Goal: Use online tool/utility: Utilize a website feature to perform a specific function

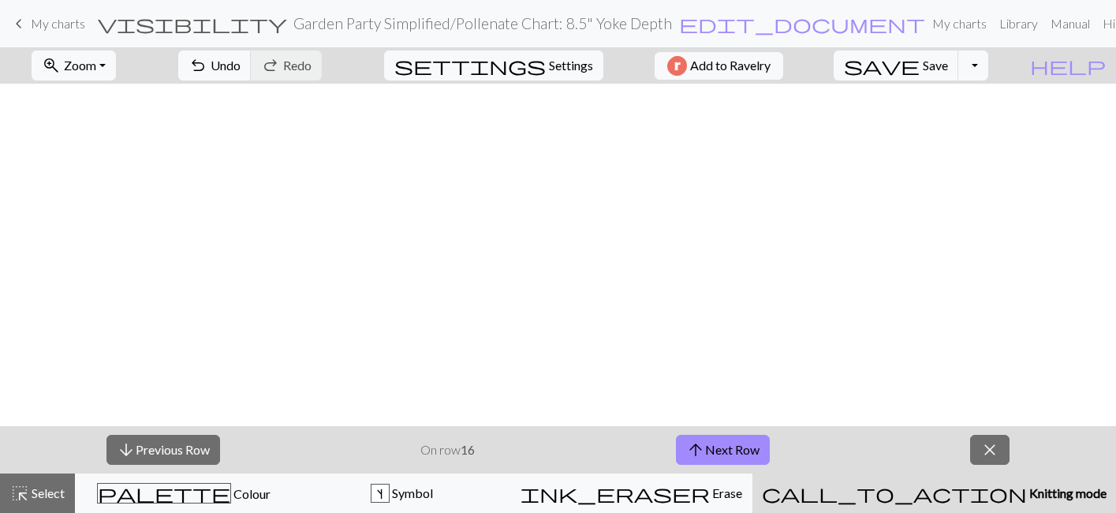
scroll to position [450, 0]
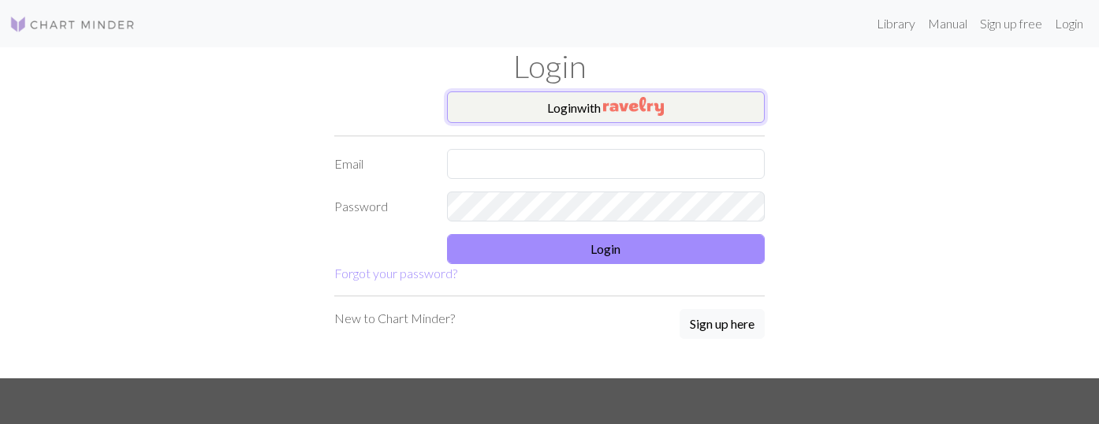
click at [730, 91] on button "Login with" at bounding box center [606, 107] width 319 height 32
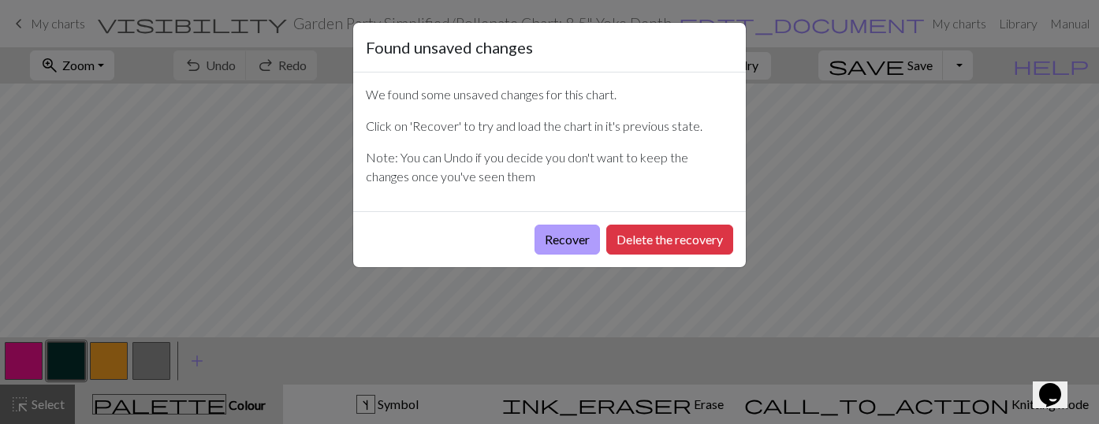
click at [559, 238] on button "Recover" at bounding box center [567, 240] width 65 height 30
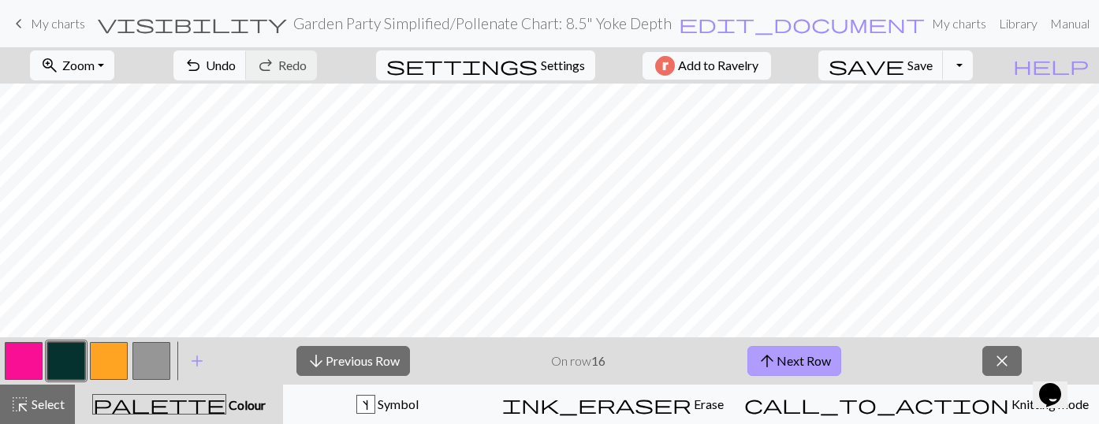
click at [821, 361] on button "arrow_upward Next Row" at bounding box center [795, 361] width 94 height 30
click at [390, 369] on button "arrow_downward Previous Row" at bounding box center [354, 361] width 114 height 30
click at [53, 354] on button "button" at bounding box center [66, 361] width 38 height 38
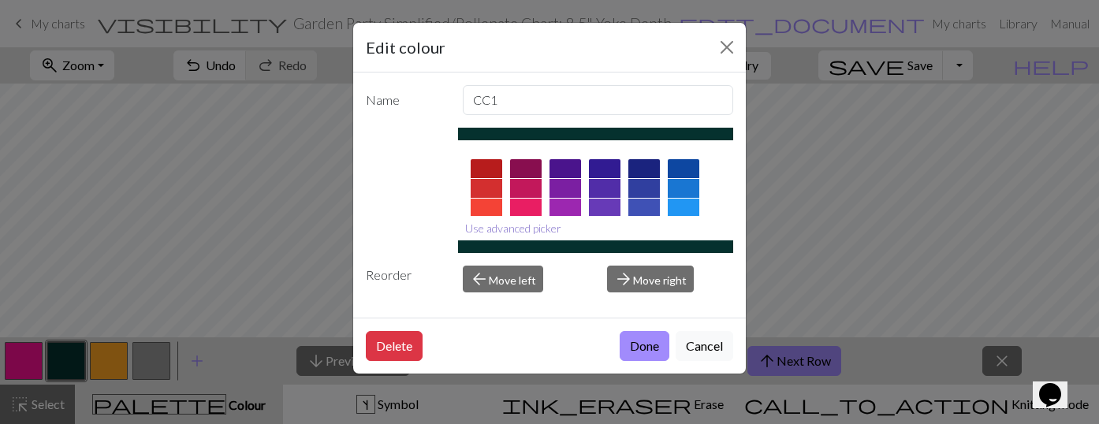
click at [538, 231] on button "Use advanced picker" at bounding box center [513, 228] width 110 height 24
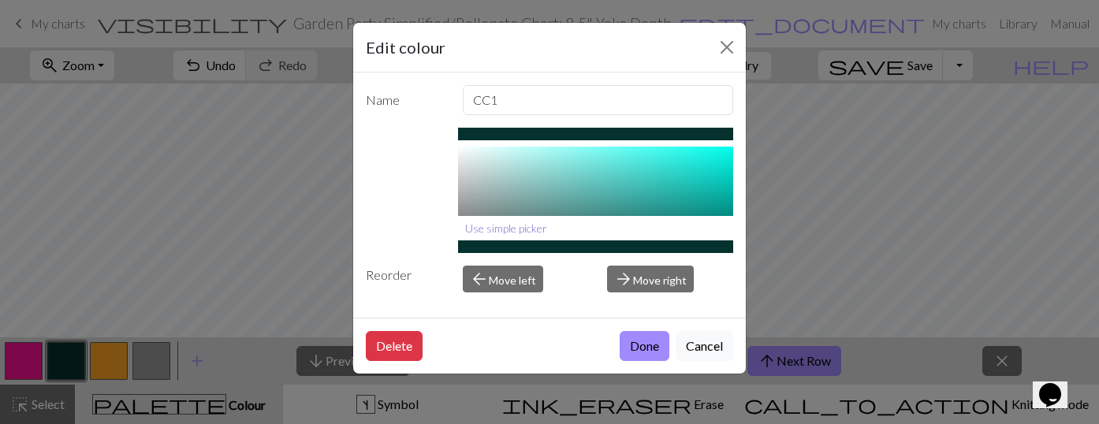
click at [518, 230] on button "Use simple picker" at bounding box center [506, 228] width 96 height 24
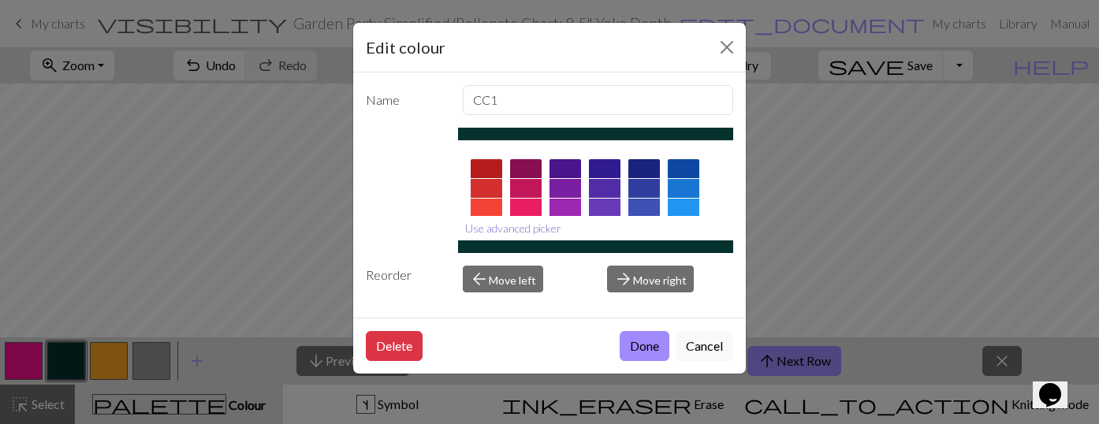
click at [530, 226] on button "Use advanced picker" at bounding box center [513, 228] width 110 height 24
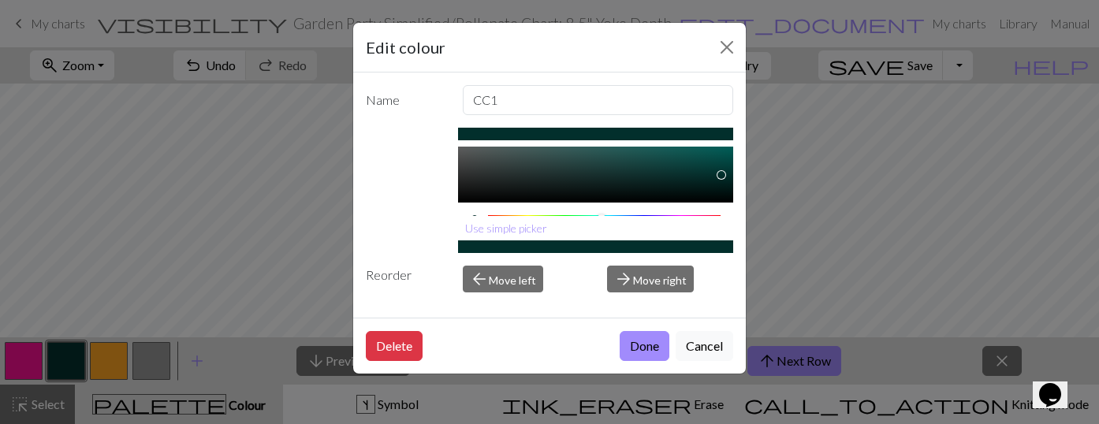
scroll to position [0, 0]
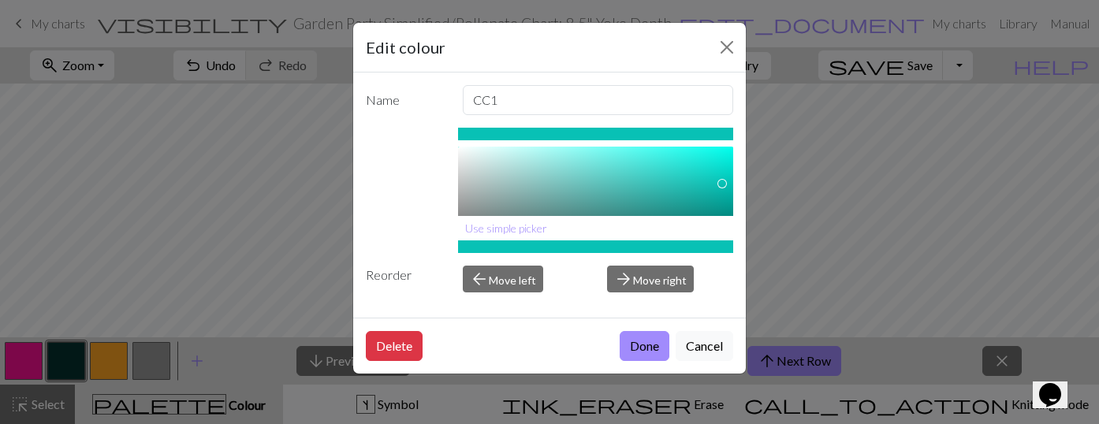
drag, startPoint x: 699, startPoint y: 192, endPoint x: 726, endPoint y: 189, distance: 27.0
click at [726, 192] on div "#06B6AB hex" at bounding box center [596, 181] width 276 height 69
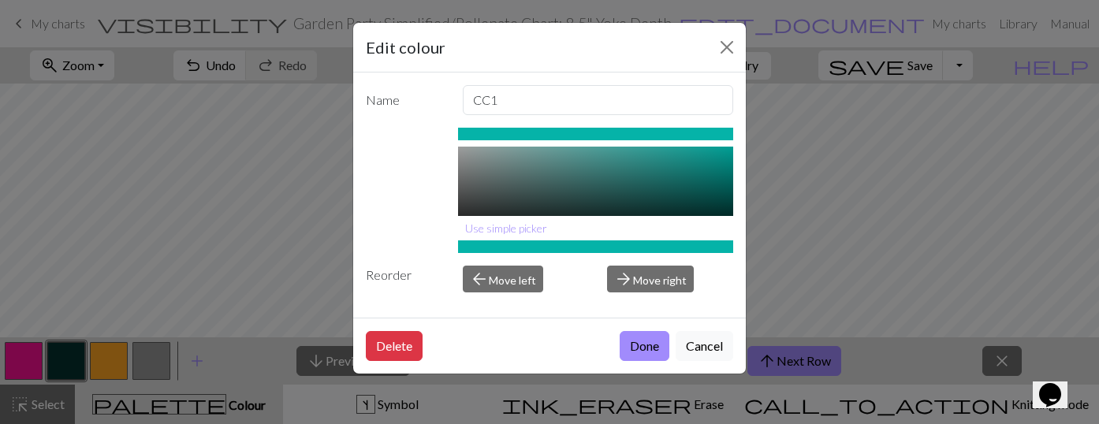
scroll to position [62, 0]
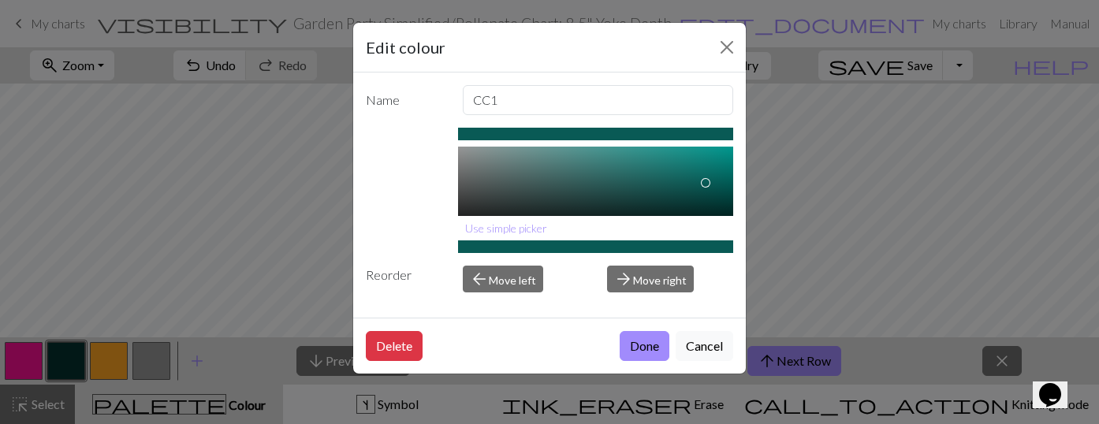
click at [707, 183] on div at bounding box center [596, 160] width 276 height 151
type input "#024D4A"
drag, startPoint x: 706, startPoint y: 182, endPoint x: 728, endPoint y: 191, distance: 23.7
click at [728, 191] on div at bounding box center [726, 190] width 9 height 9
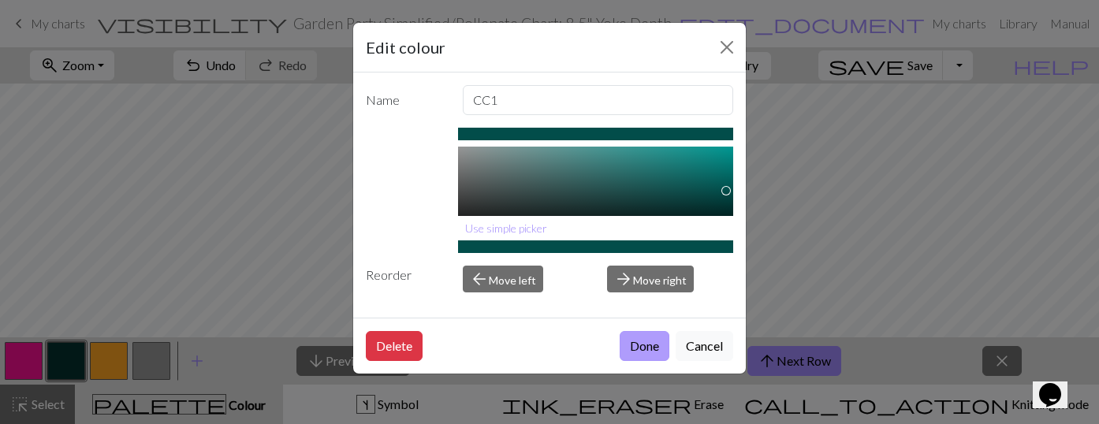
click at [641, 343] on button "Done" at bounding box center [645, 346] width 50 height 30
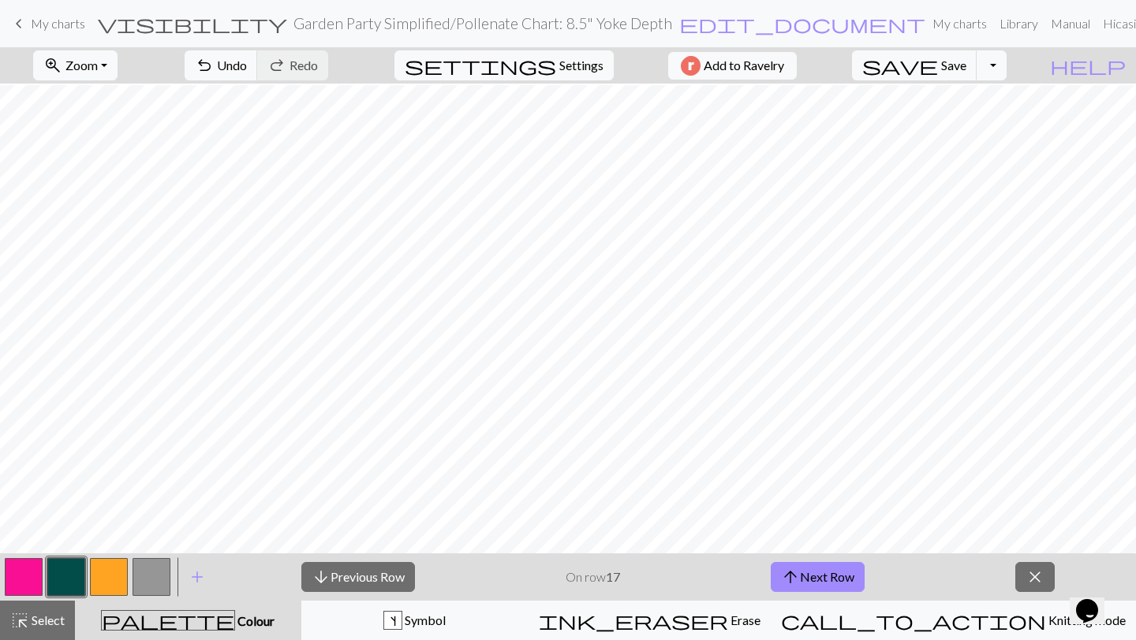
scroll to position [401, 0]
click at [199, 424] on button "palette Colour Colour" at bounding box center [188, 620] width 226 height 39
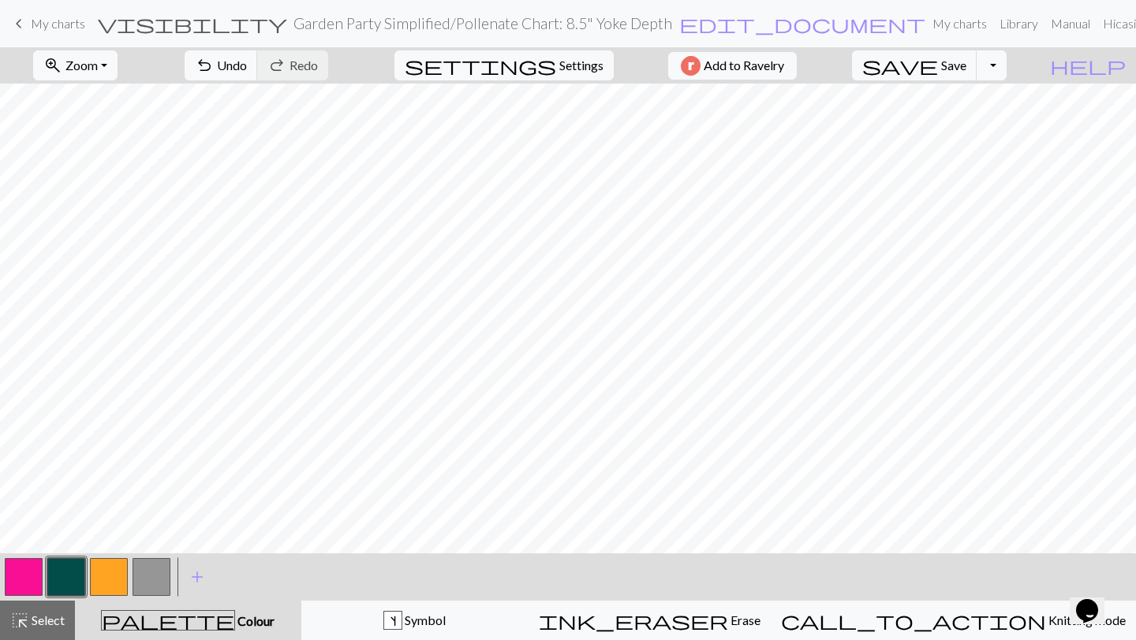
click at [28, 424] on button "button" at bounding box center [24, 577] width 38 height 38
click at [73, 424] on button "button" at bounding box center [66, 577] width 38 height 38
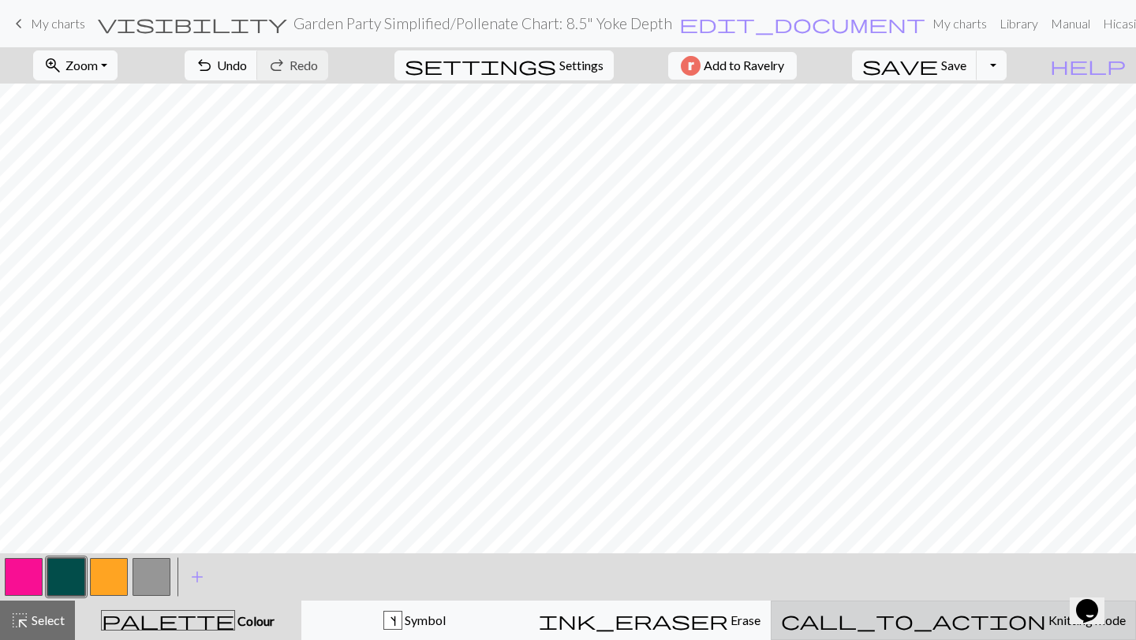
click at [983, 424] on button "call_to_action Knitting mode Knitting mode" at bounding box center [953, 620] width 365 height 39
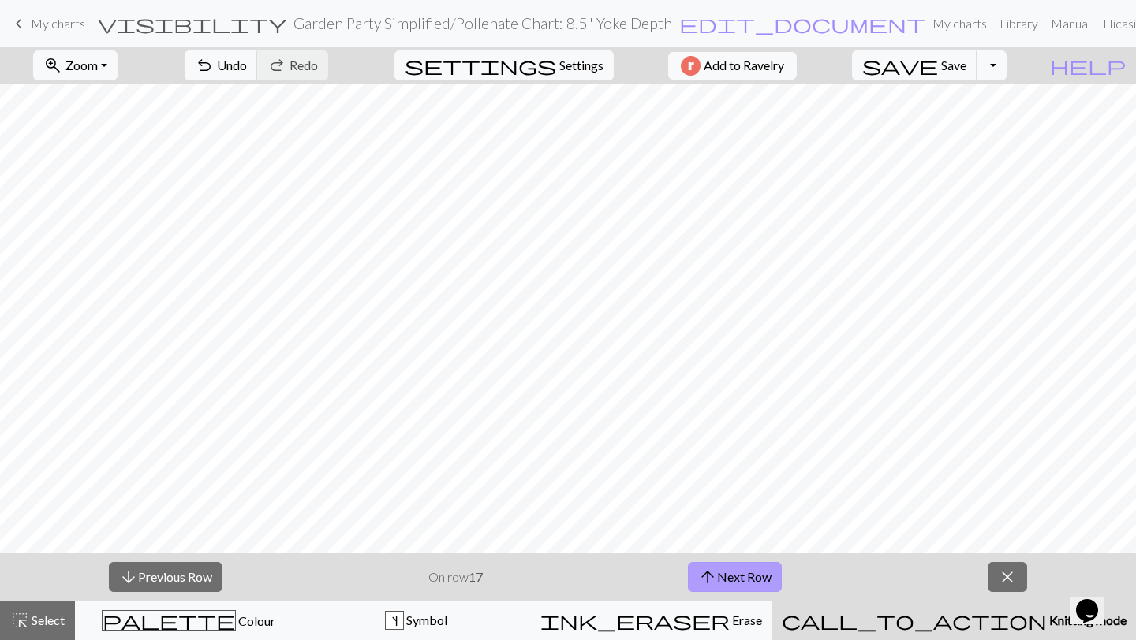
click at [749, 424] on button "arrow_upward Next Row" at bounding box center [735, 577] width 94 height 30
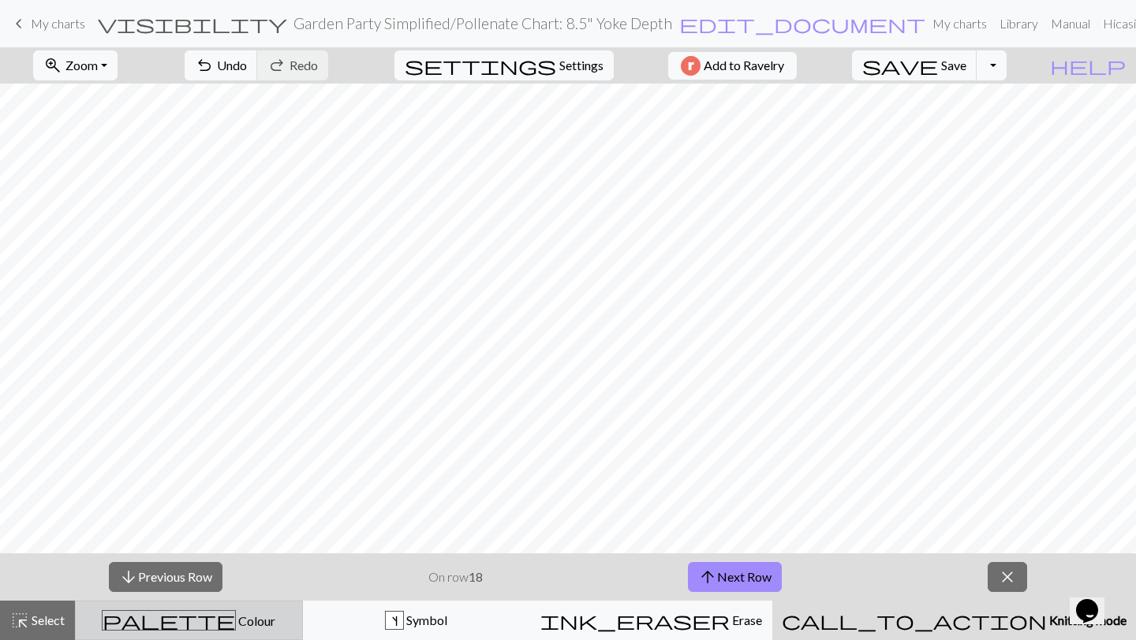
click at [236, 424] on span "Colour" at bounding box center [255, 621] width 39 height 15
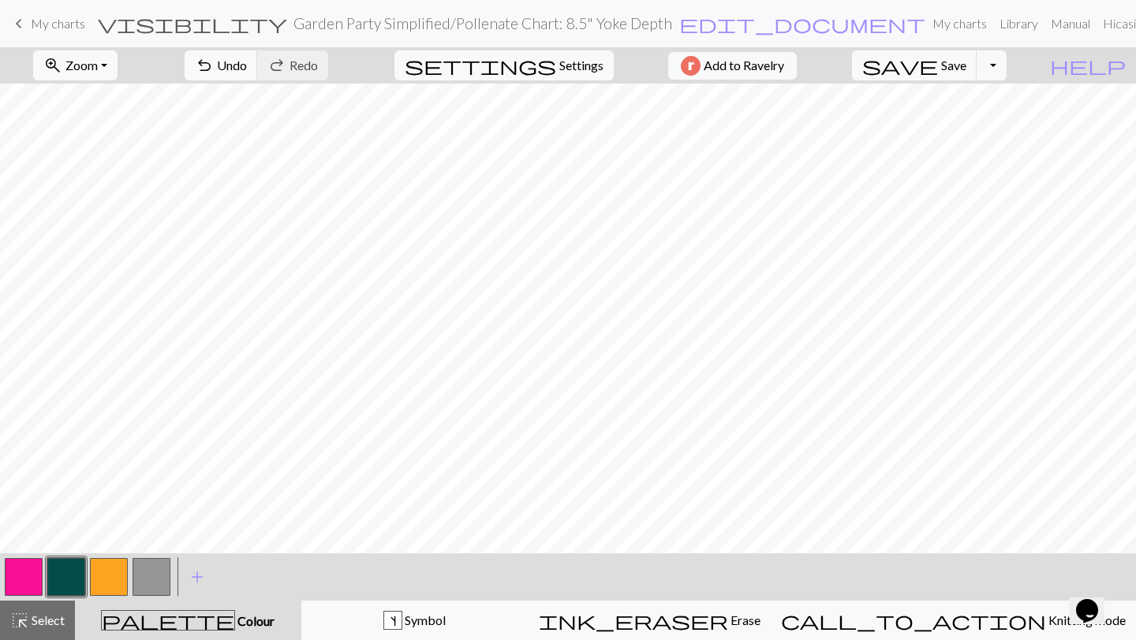
click at [19, 424] on button "button" at bounding box center [24, 577] width 38 height 38
click at [258, 74] on button "undo Undo Undo" at bounding box center [221, 65] width 73 height 30
click at [247, 63] on span "Undo" at bounding box center [232, 65] width 30 height 15
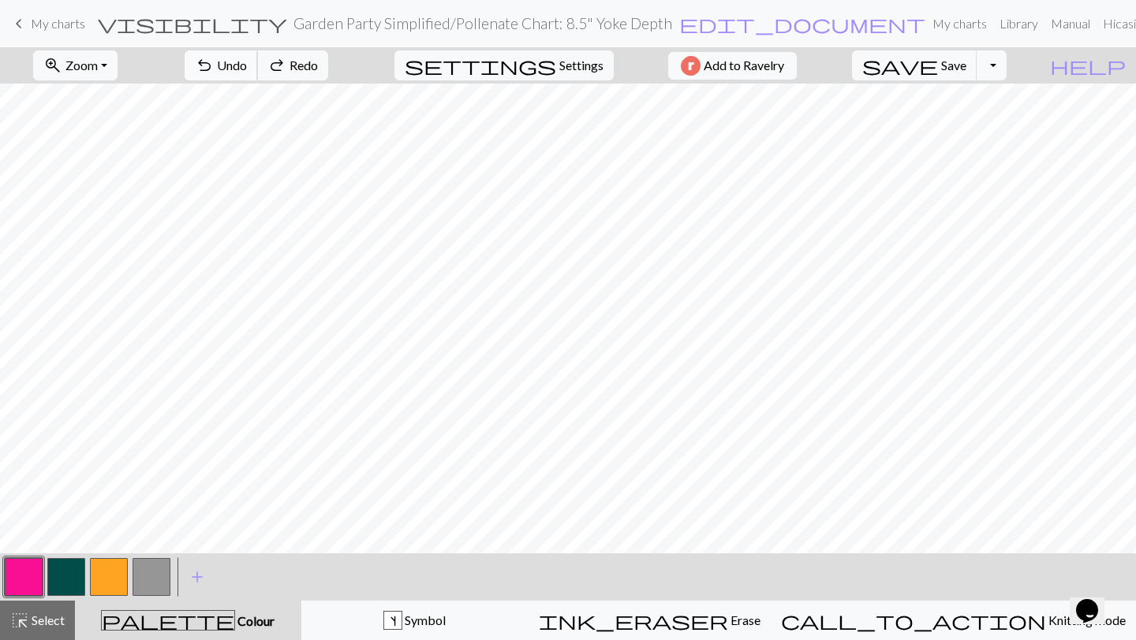
click at [214, 62] on span "undo" at bounding box center [204, 65] width 19 height 22
click at [258, 57] on button "undo Undo Undo" at bounding box center [221, 65] width 73 height 30
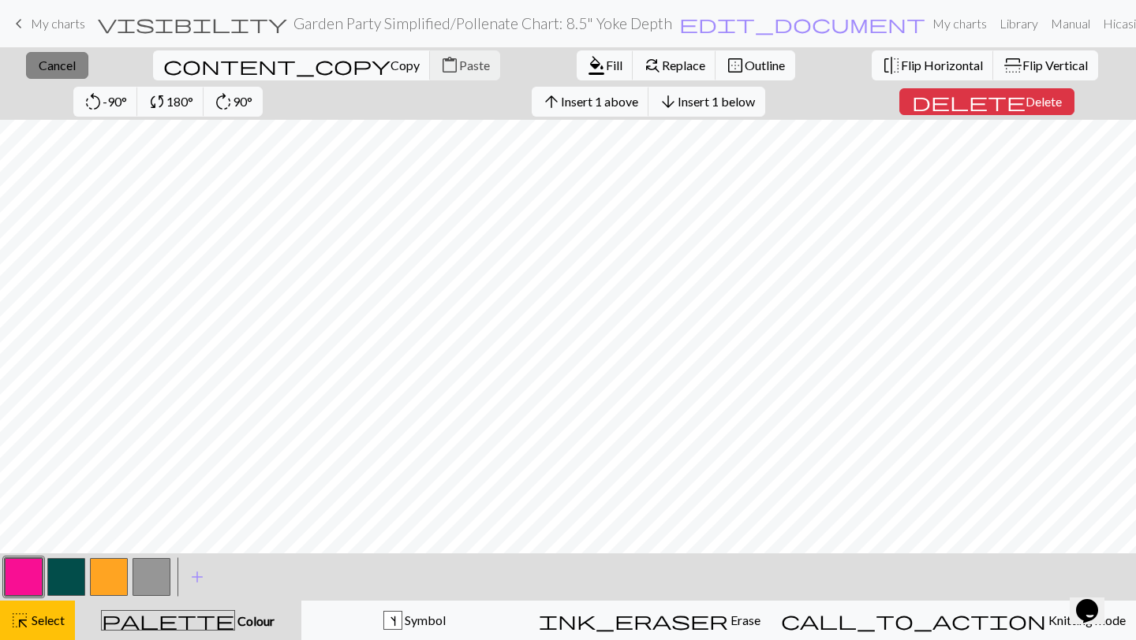
click at [39, 67] on span "Cancel" at bounding box center [57, 65] width 37 height 15
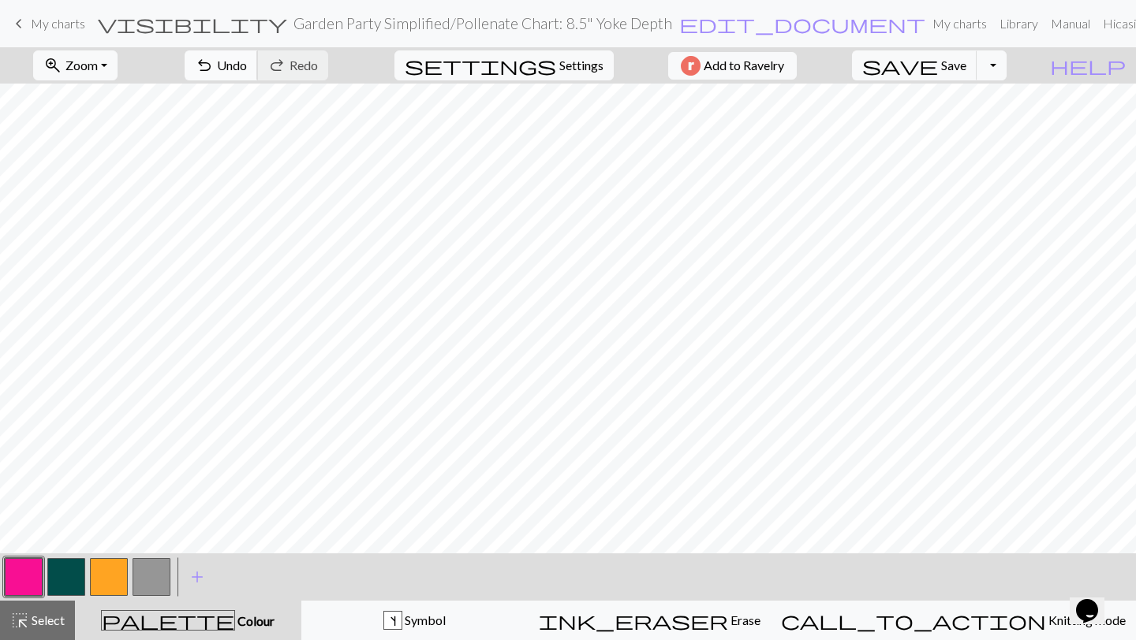
click at [258, 54] on button "undo Undo Undo" at bounding box center [221, 65] width 73 height 30
click at [258, 73] on button "undo Undo Undo" at bounding box center [221, 65] width 73 height 30
click at [247, 70] on span "Undo" at bounding box center [232, 65] width 30 height 15
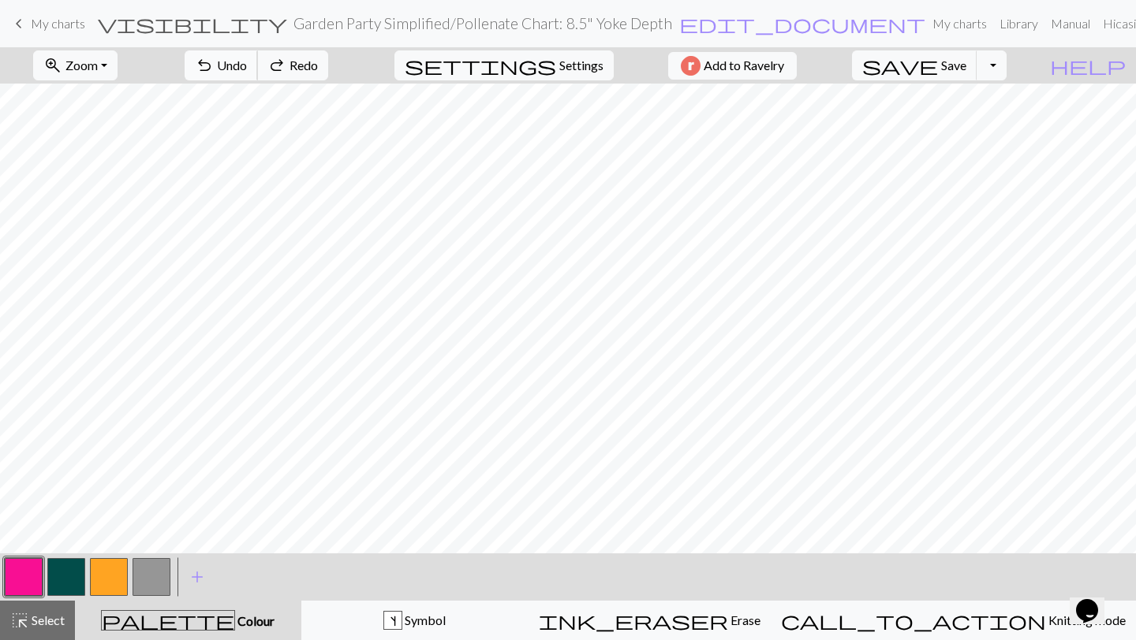
click at [247, 70] on span "Undo" at bounding box center [232, 65] width 30 height 15
click at [966, 65] on span "Save" at bounding box center [953, 65] width 25 height 15
click at [575, 56] on span "Settings" at bounding box center [581, 65] width 44 height 19
select select "aran"
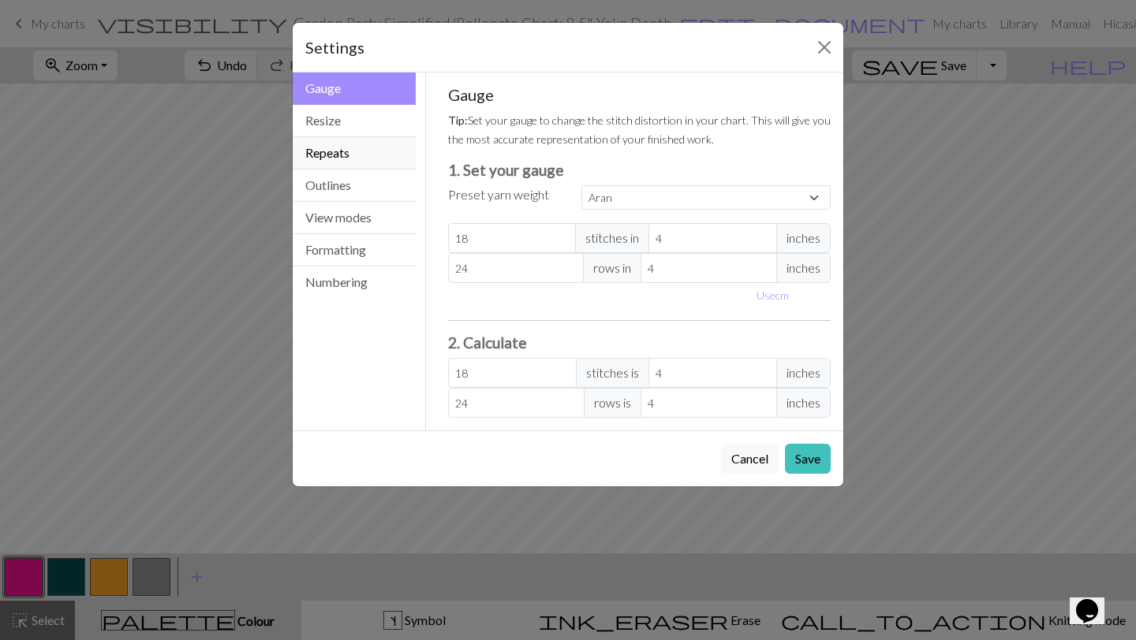
click at [345, 159] on button "Repeats" at bounding box center [354, 153] width 123 height 32
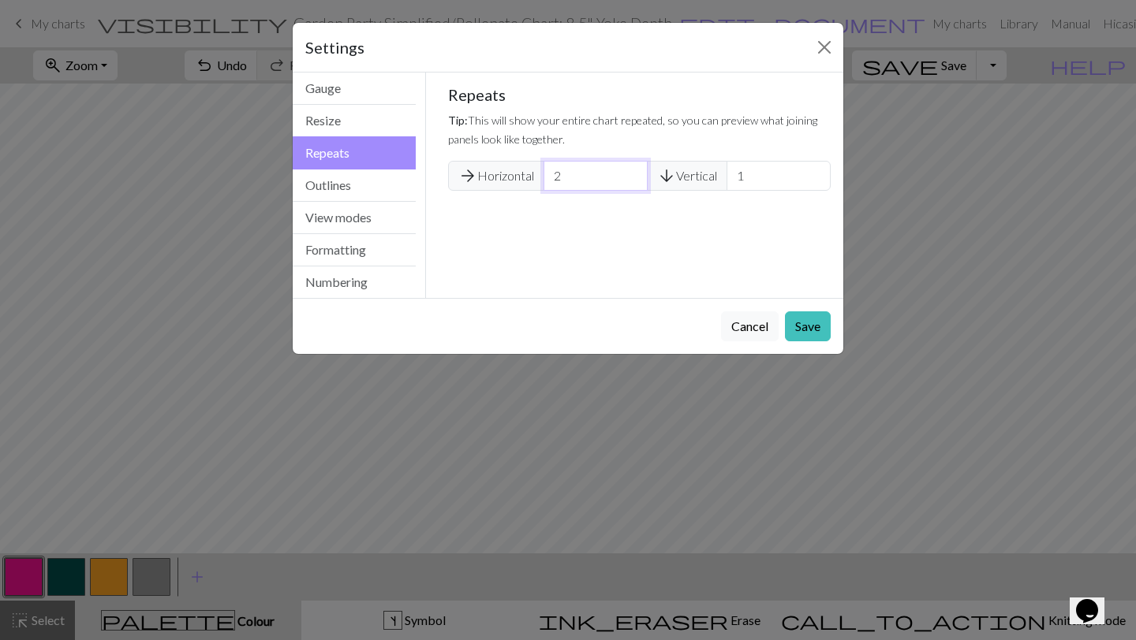
type input "2"
click at [629, 170] on input "2" at bounding box center [595, 176] width 104 height 30
click at [809, 330] on button "Save" at bounding box center [808, 327] width 46 height 30
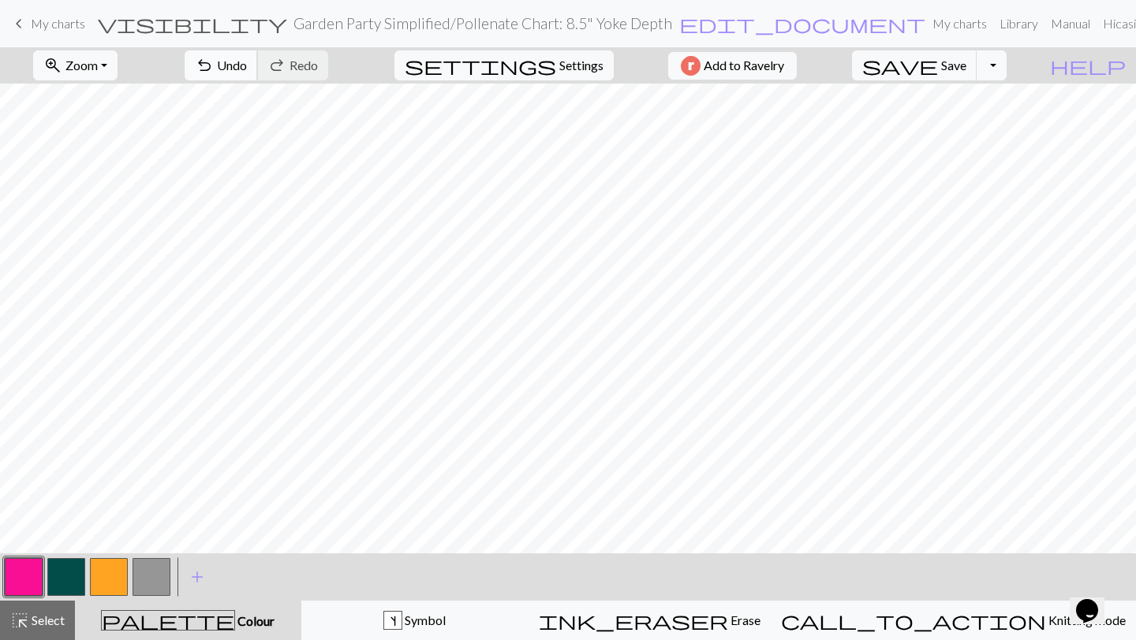
click at [247, 65] on span "Undo" at bounding box center [232, 65] width 30 height 15
click at [258, 54] on button "undo Undo Undo" at bounding box center [221, 65] width 73 height 30
click at [247, 62] on span "Undo" at bounding box center [232, 65] width 30 height 15
click at [247, 59] on span "Undo" at bounding box center [232, 65] width 30 height 15
click at [247, 58] on span "Undo" at bounding box center [232, 65] width 30 height 15
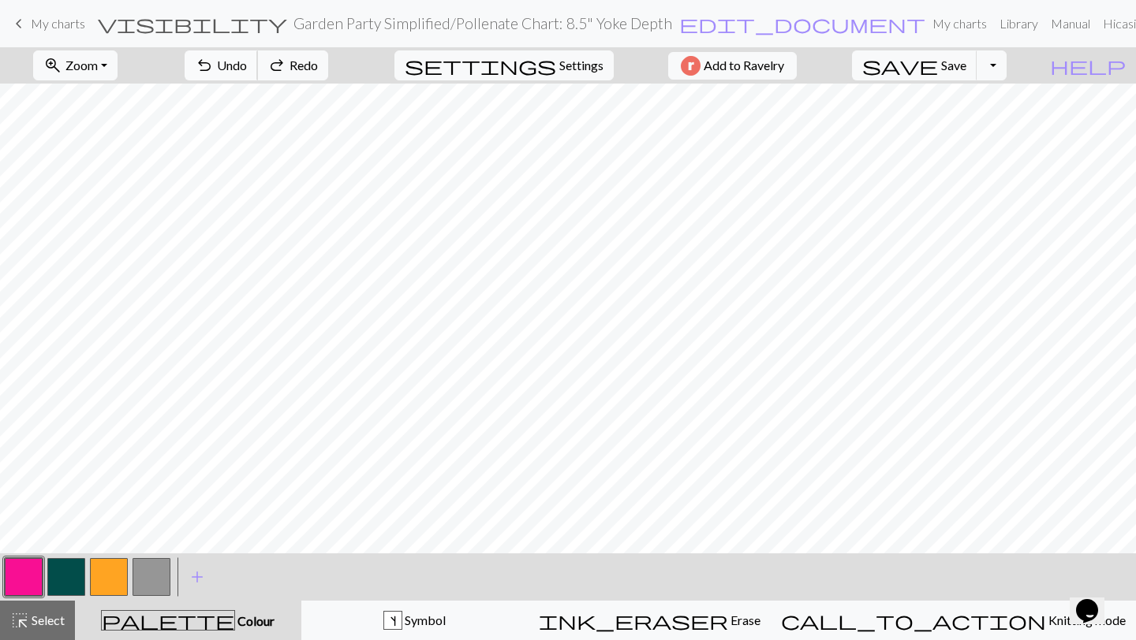
click at [247, 58] on span "Undo" at bounding box center [232, 65] width 30 height 15
click at [258, 55] on button "undo Undo Undo" at bounding box center [221, 65] width 73 height 30
click at [66, 424] on button "button" at bounding box center [66, 577] width 38 height 38
click at [247, 66] on span "Undo" at bounding box center [232, 65] width 30 height 15
click at [258, 58] on button "undo Undo Undo" at bounding box center [221, 65] width 73 height 30
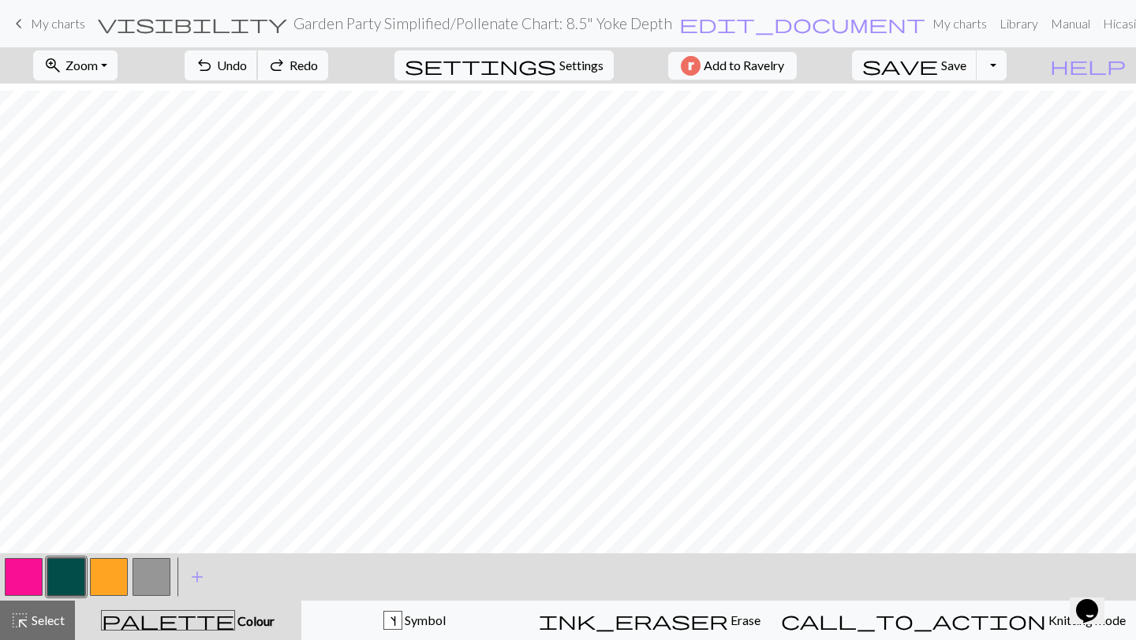
scroll to position [238, 0]
click at [21, 424] on button "button" at bounding box center [24, 577] width 38 height 38
click at [247, 65] on span "Undo" at bounding box center [232, 65] width 30 height 15
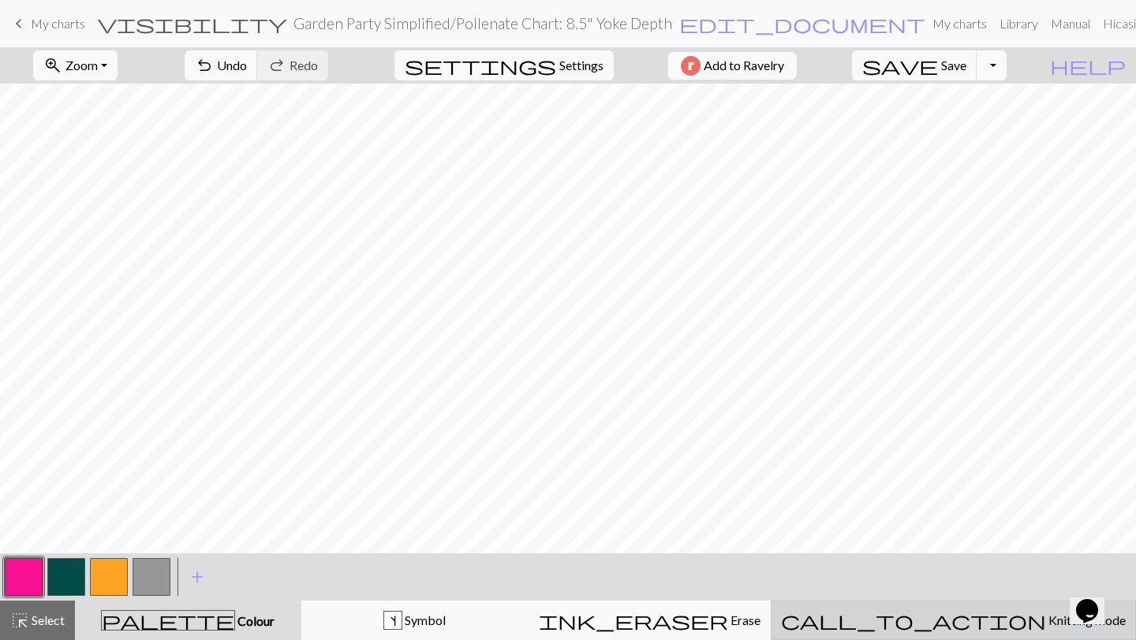
click at [1046, 424] on span "Knitting mode" at bounding box center [1086, 620] width 80 height 15
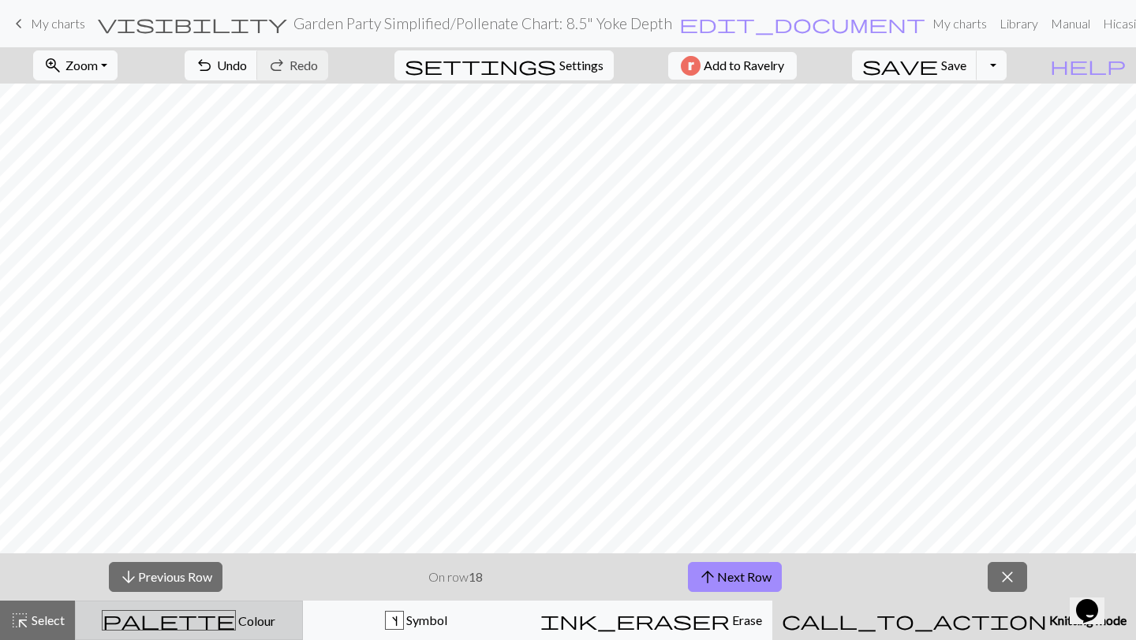
click at [236, 424] on span "Colour" at bounding box center [255, 621] width 39 height 15
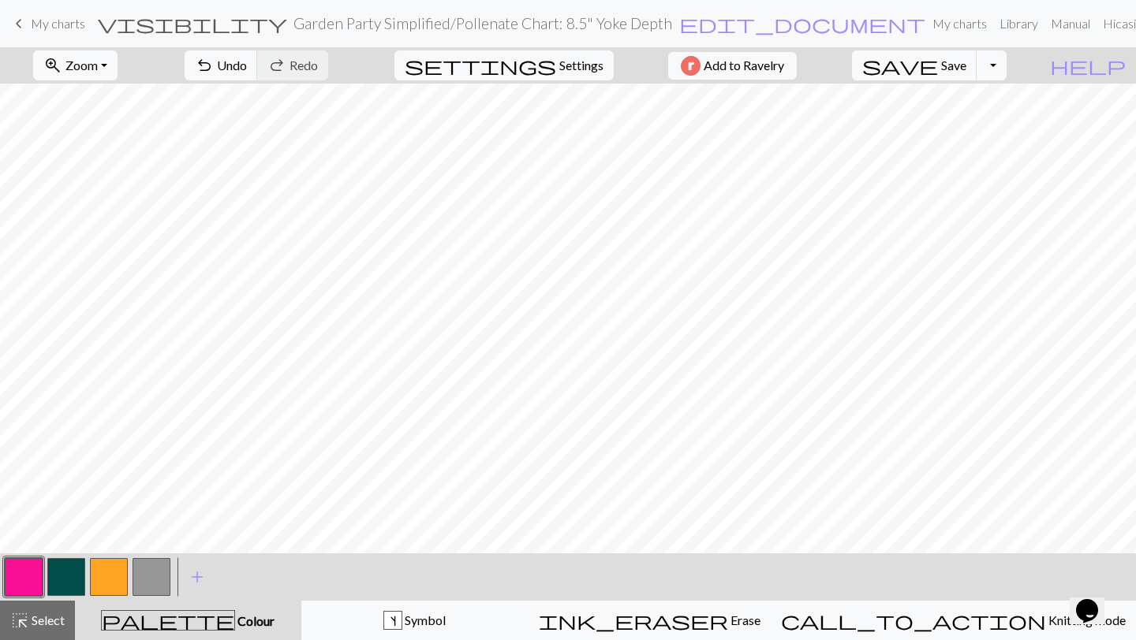
click at [58, 424] on button "button" at bounding box center [66, 577] width 38 height 38
click at [247, 71] on span "Undo" at bounding box center [232, 65] width 30 height 15
click at [14, 424] on button "button" at bounding box center [24, 577] width 38 height 38
click at [247, 70] on span "Undo" at bounding box center [232, 65] width 30 height 15
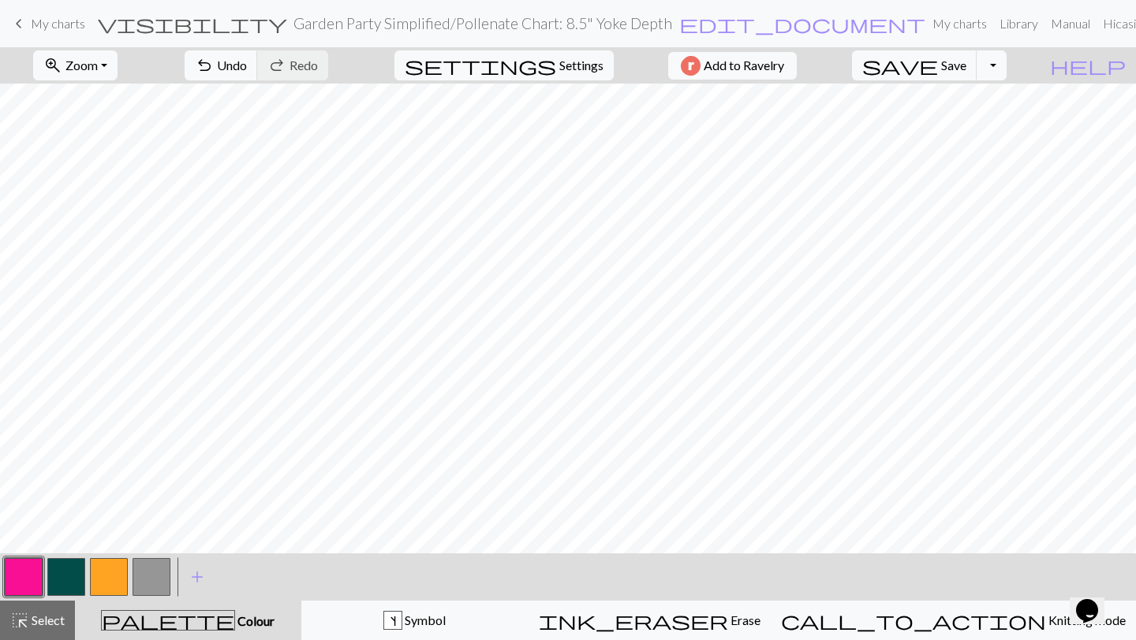
click at [62, 424] on button "button" at bounding box center [66, 577] width 38 height 38
click at [28, 424] on button "button" at bounding box center [24, 577] width 38 height 38
click at [73, 424] on button "button" at bounding box center [66, 577] width 38 height 38
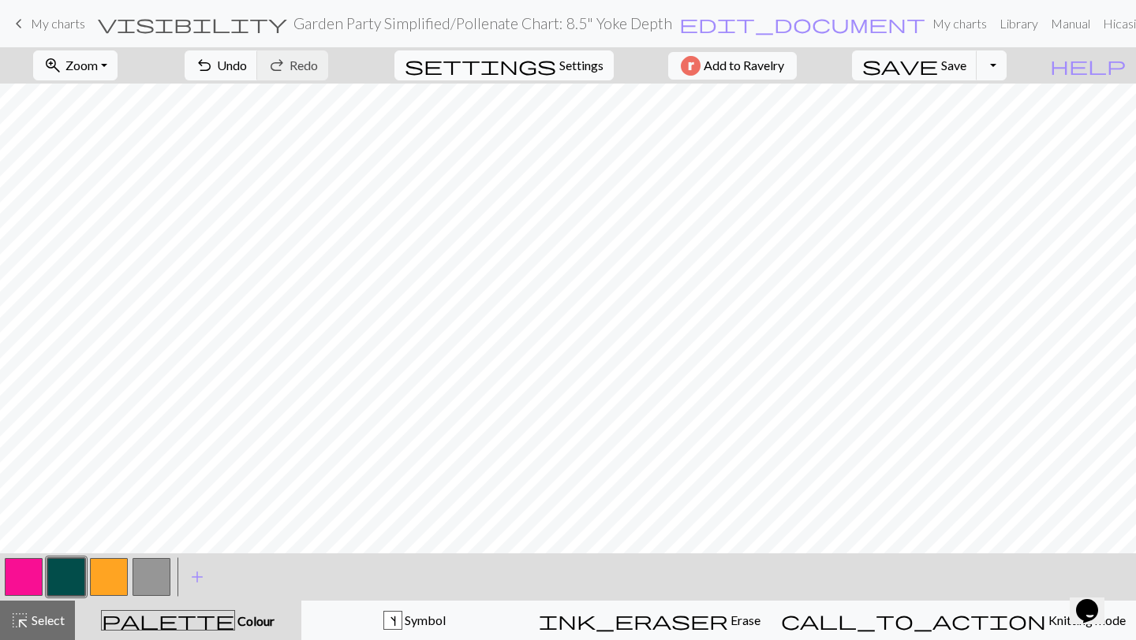
click at [547, 77] on button "settings Settings" at bounding box center [503, 65] width 219 height 30
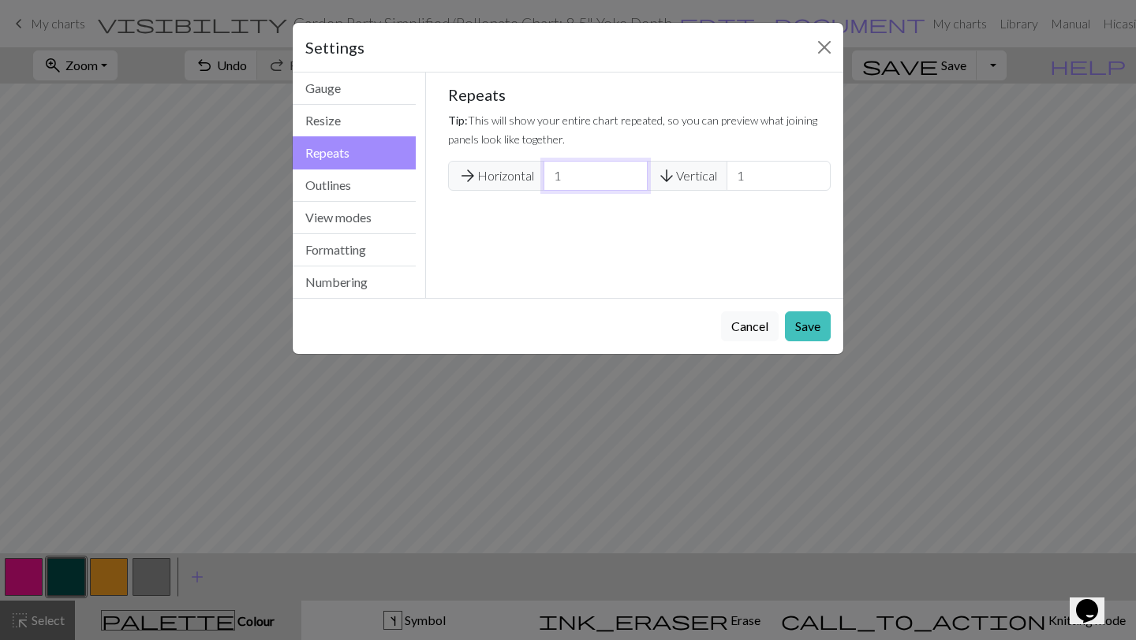
type input "1"
click at [632, 181] on input "1" at bounding box center [595, 176] width 104 height 30
click at [801, 330] on button "Save" at bounding box center [808, 327] width 46 height 30
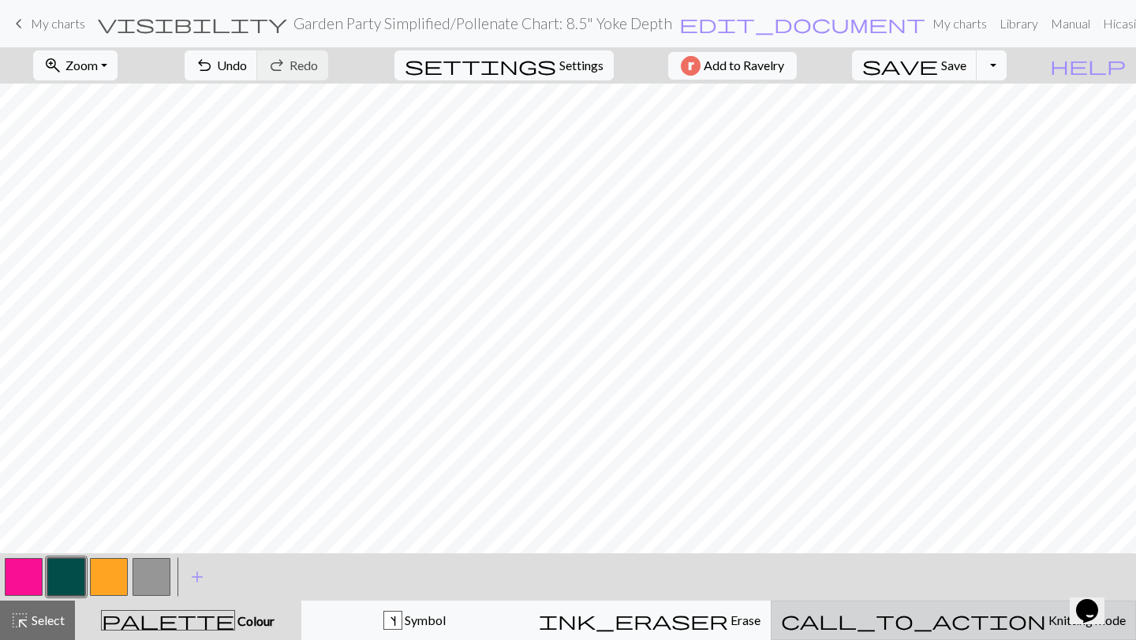
click at [1003, 424] on button "call_to_action Knitting mode Knitting mode" at bounding box center [953, 620] width 365 height 39
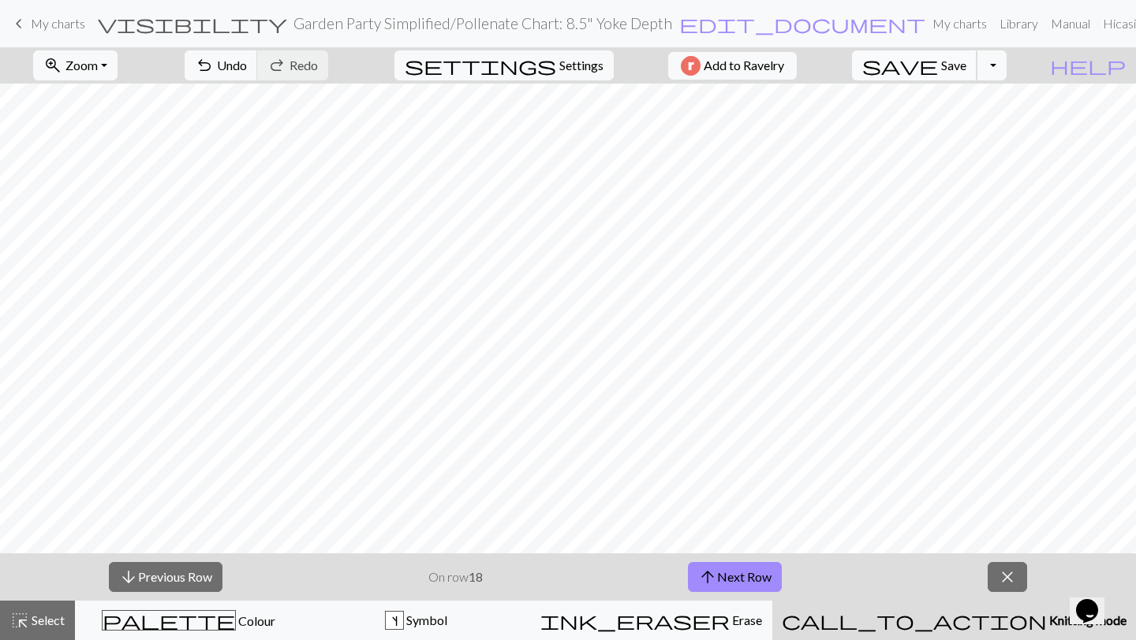
click at [966, 62] on span "Save" at bounding box center [953, 65] width 25 height 15
